Goal: Transaction & Acquisition: Purchase product/service

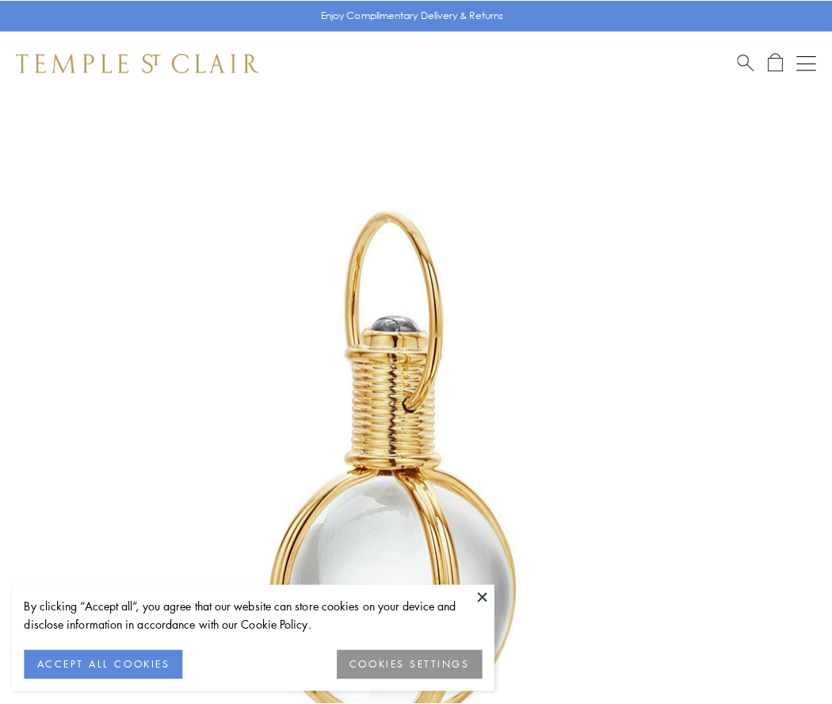
scroll to position [414, 0]
